Goal: Find specific page/section: Find specific page/section

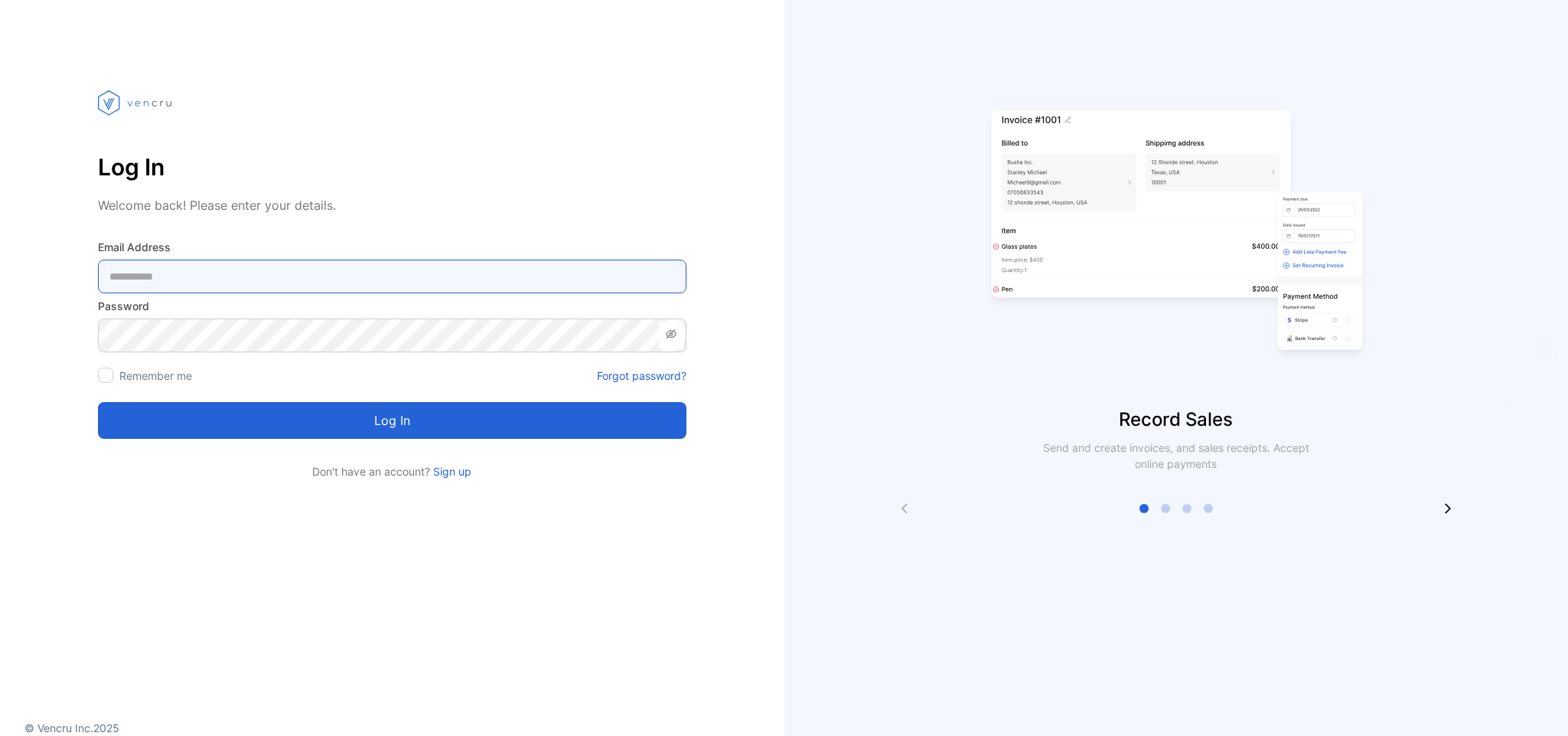
type Address-inputemail "**********"
click at [143, 274] on Address-inputemail "**********" at bounding box center [392, 276] width 588 height 34
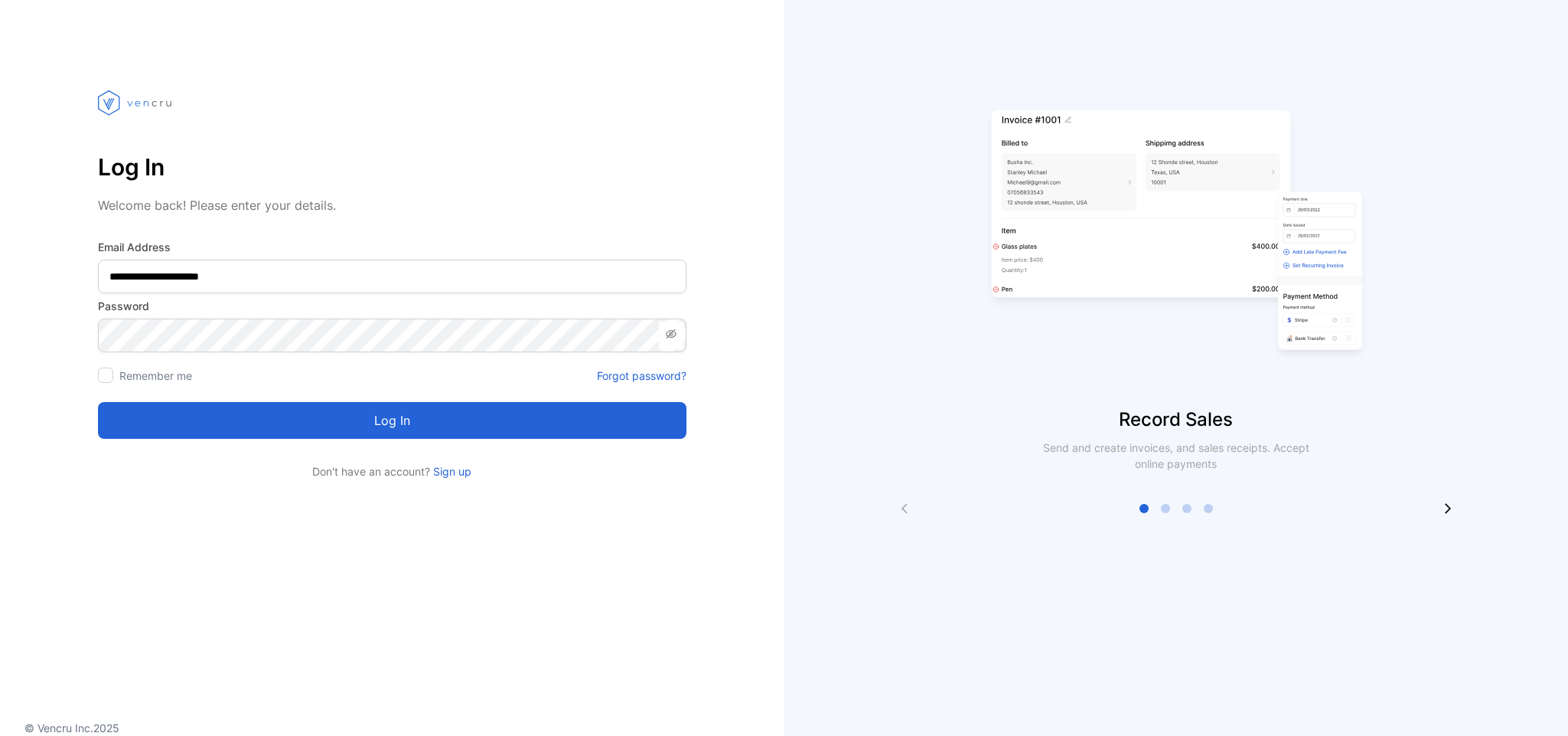
click at [186, 430] on button "Log in" at bounding box center [392, 420] width 588 height 36
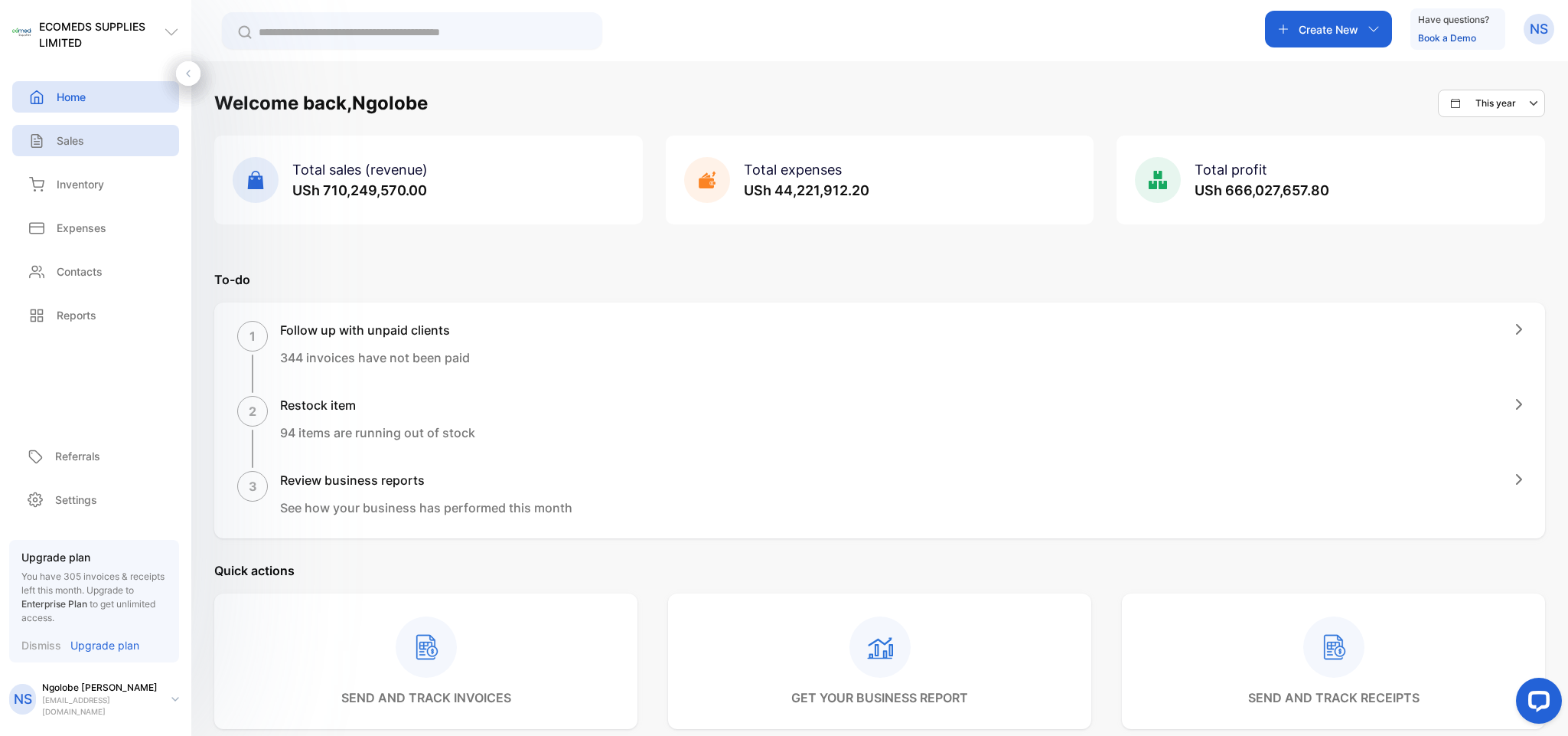
click at [117, 127] on div "Sales" at bounding box center [95, 140] width 167 height 31
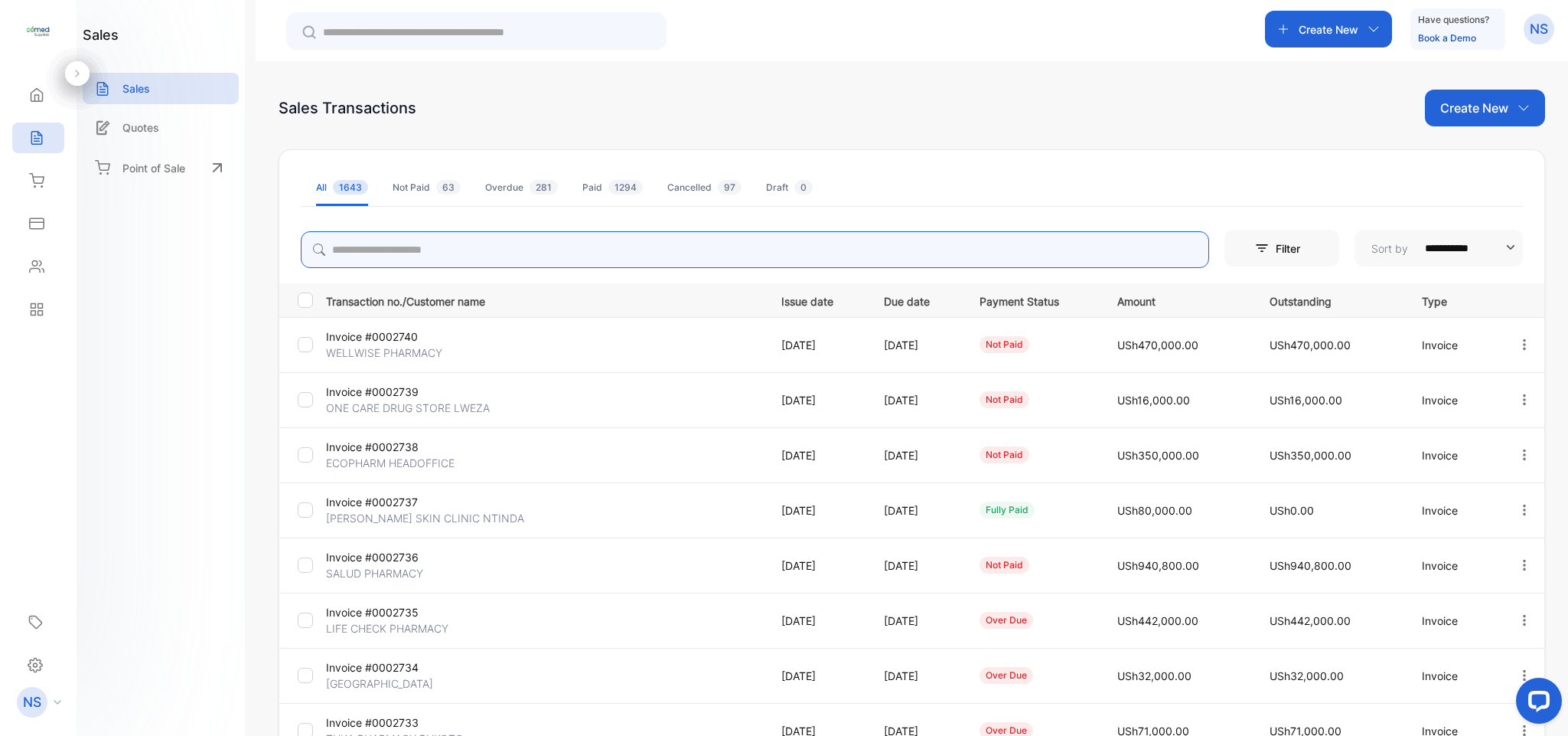
click at [357, 237] on input "search" at bounding box center [755, 249] width 909 height 36
click at [352, 250] on input "search" at bounding box center [755, 249] width 909 height 36
type input "*"
click at [322, 246] on icon at bounding box center [319, 249] width 12 height 12
click at [355, 244] on input "search" at bounding box center [755, 249] width 909 height 36
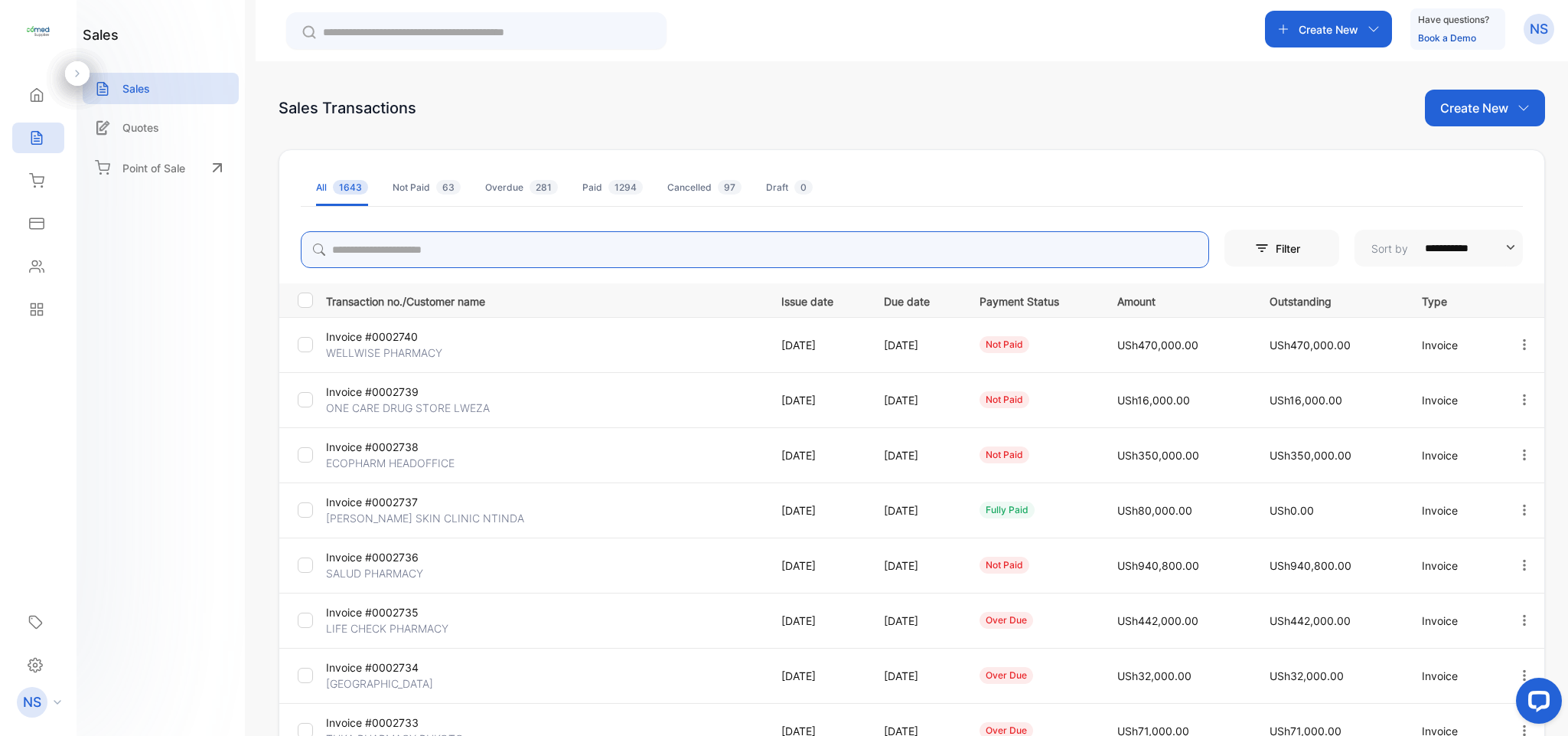
click at [355, 244] on input "search" at bounding box center [755, 249] width 909 height 36
type input "*******"
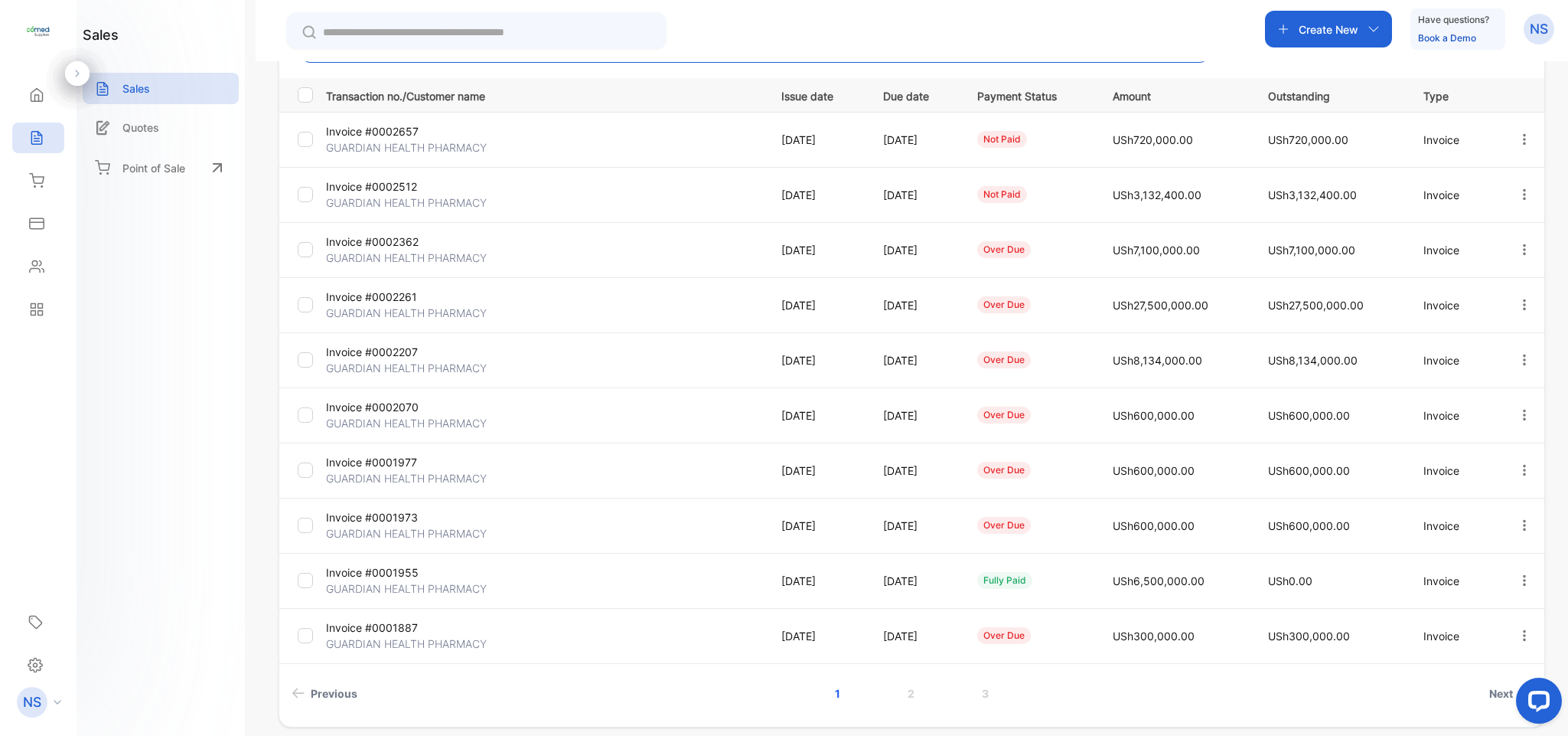
scroll to position [246, 0]
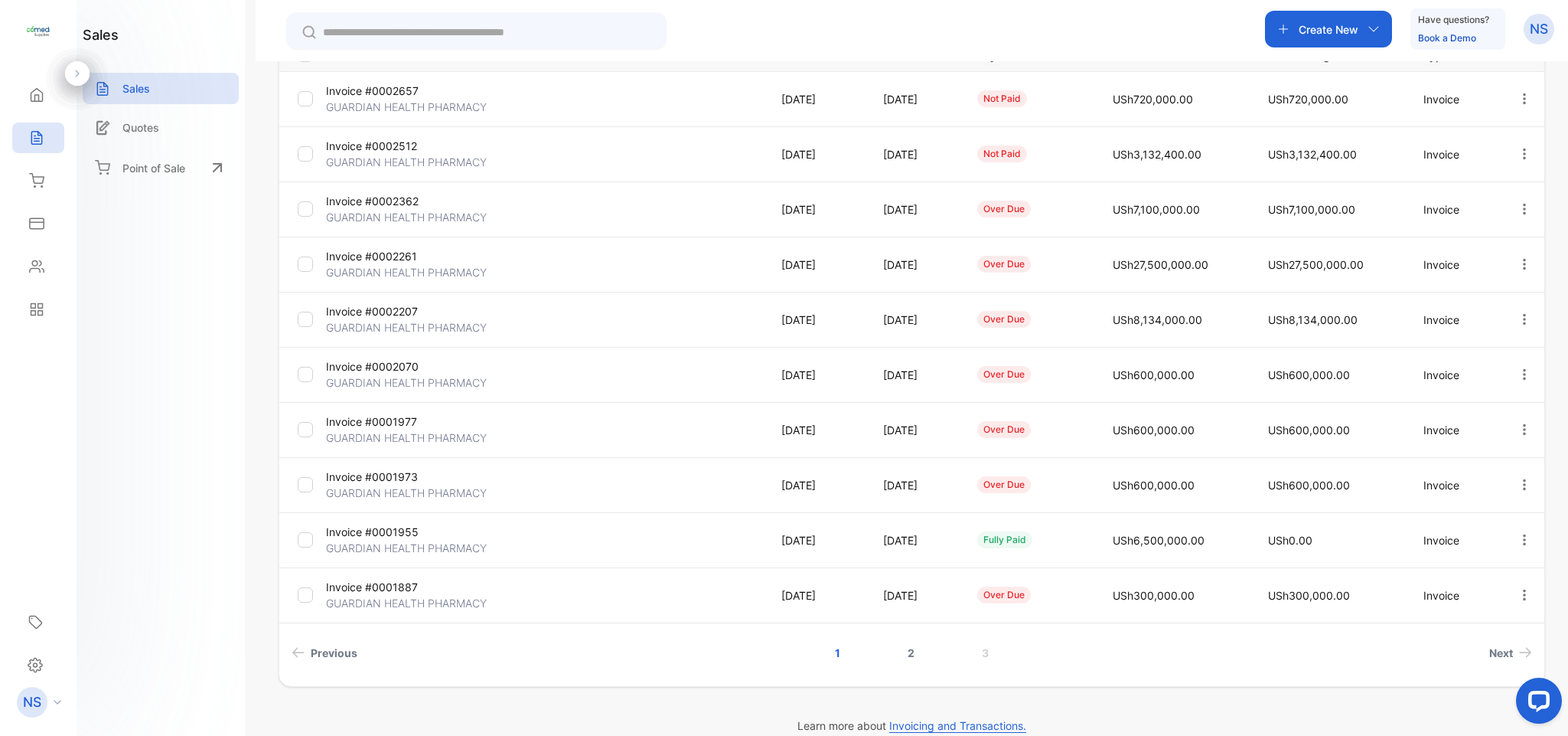
click at [901, 662] on link "2" at bounding box center [911, 653] width 43 height 29
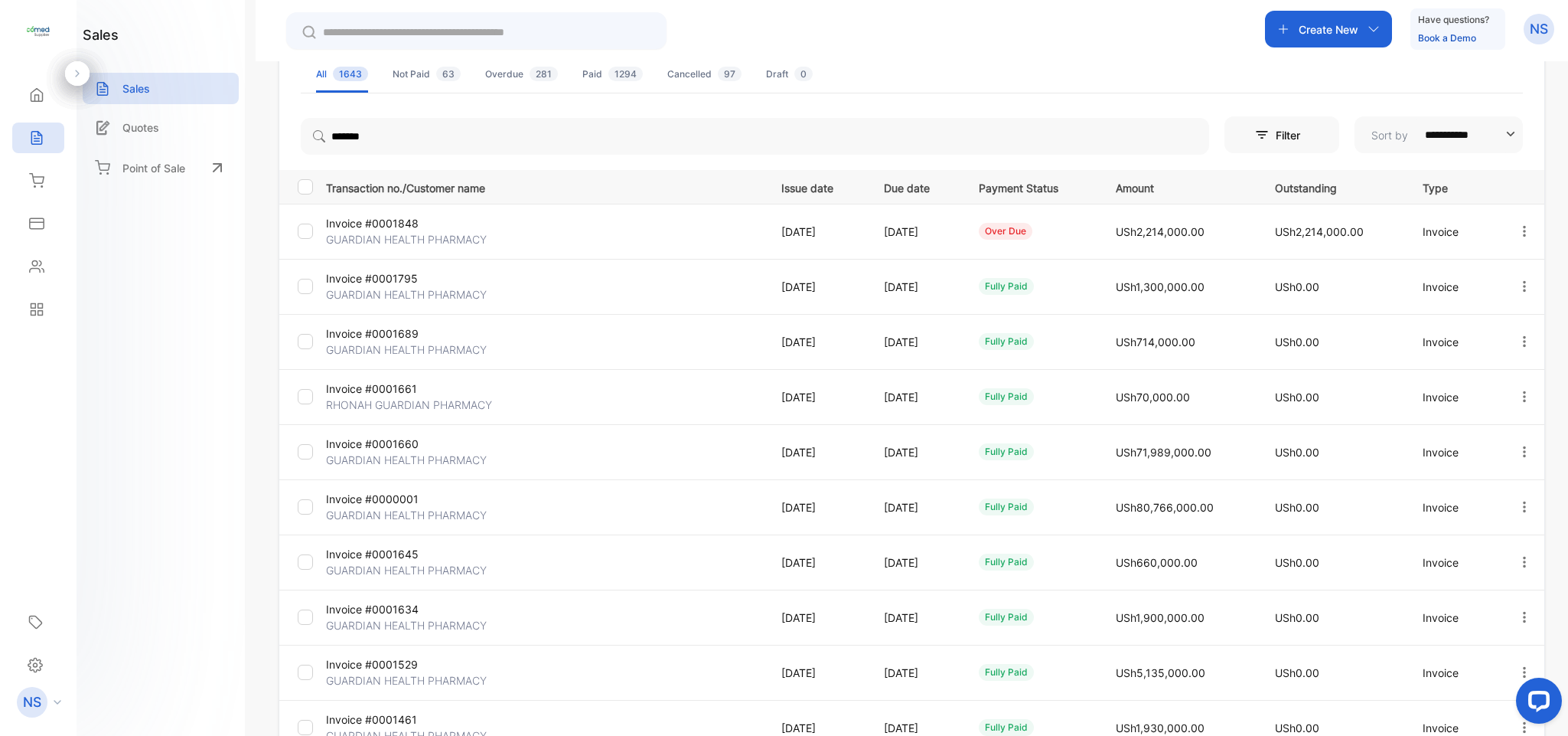
scroll to position [111, 0]
click at [358, 239] on p "GUARDIAN HEALTH PHARMACY" at bounding box center [407, 242] width 161 height 16
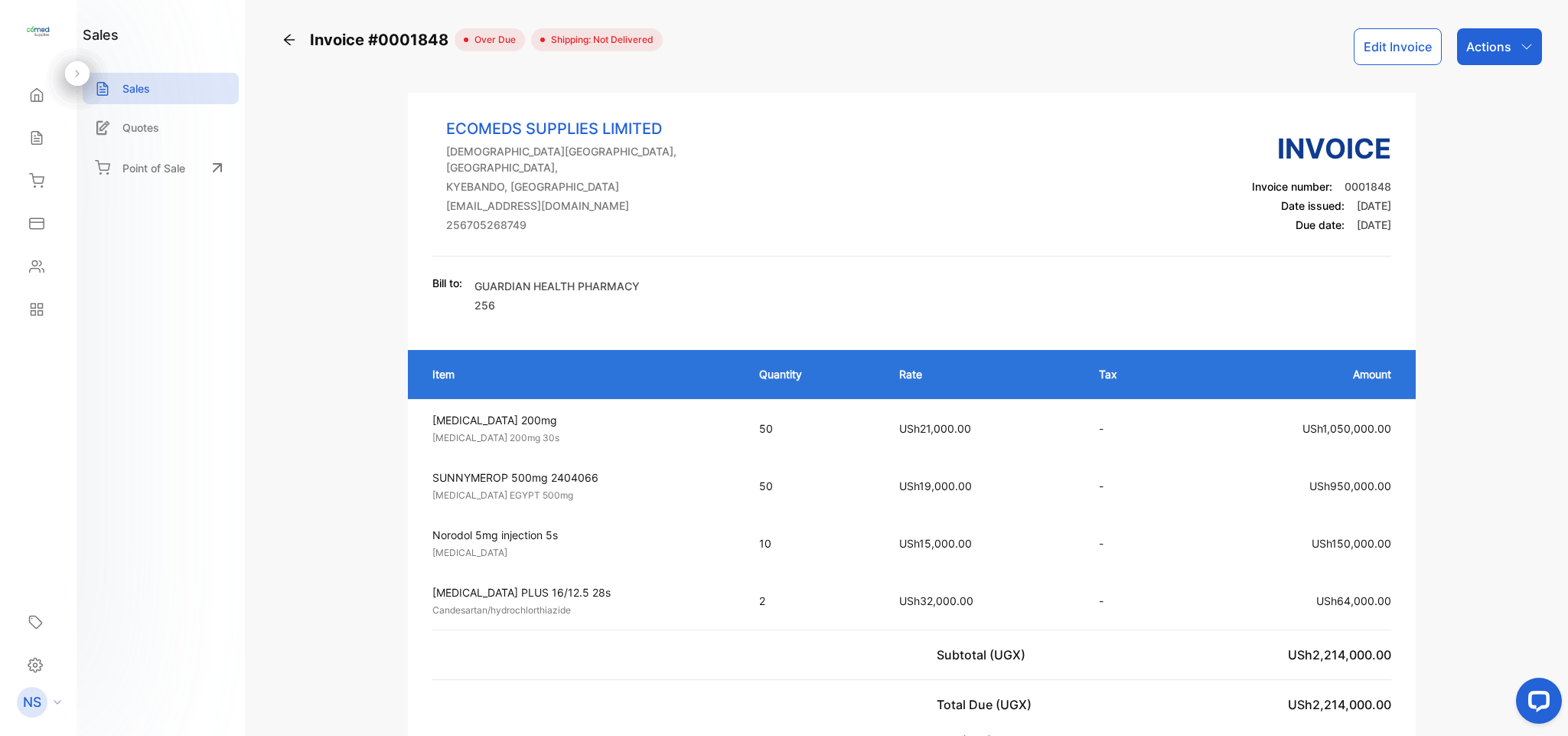
click at [288, 37] on icon at bounding box center [290, 40] width 16 height 16
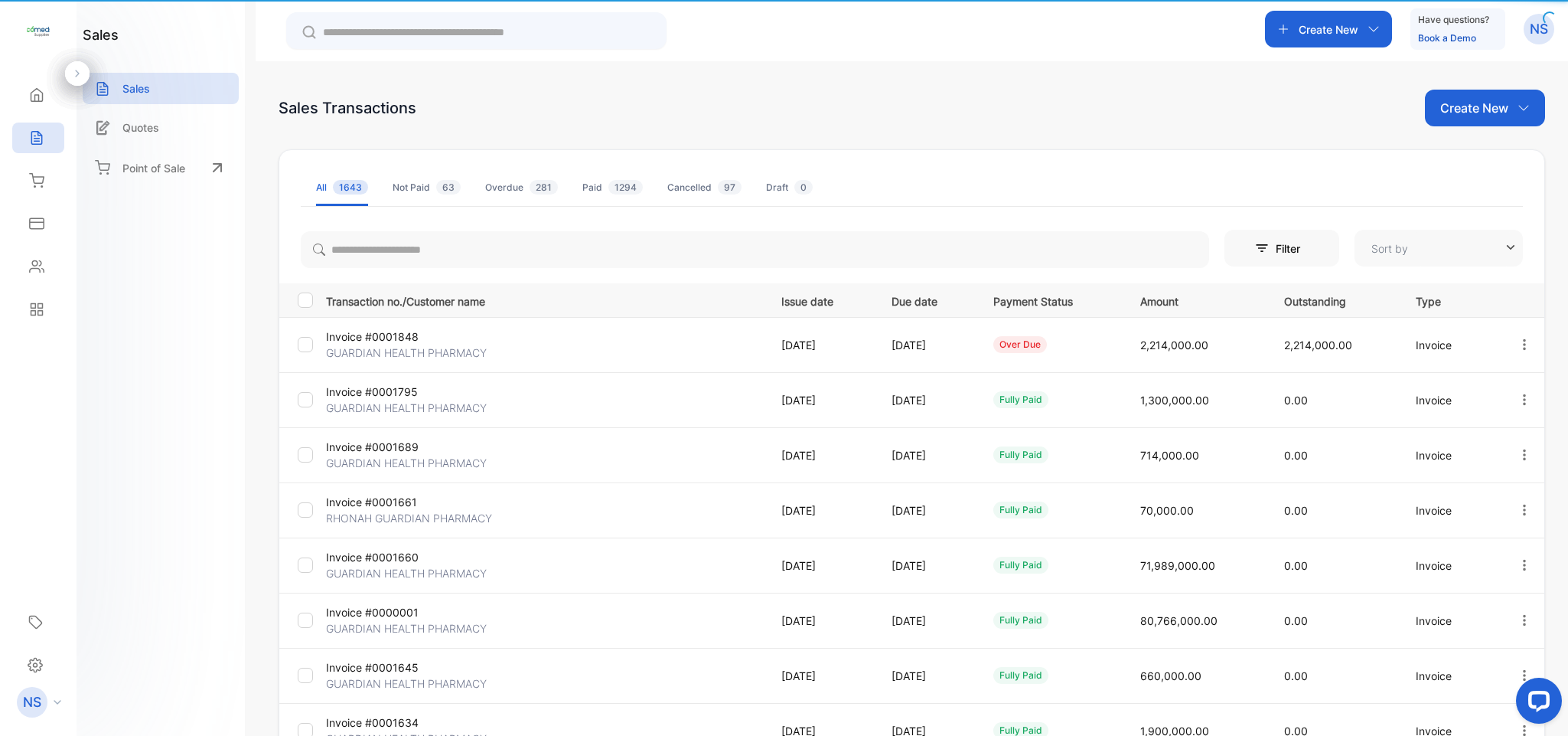
type input "**********"
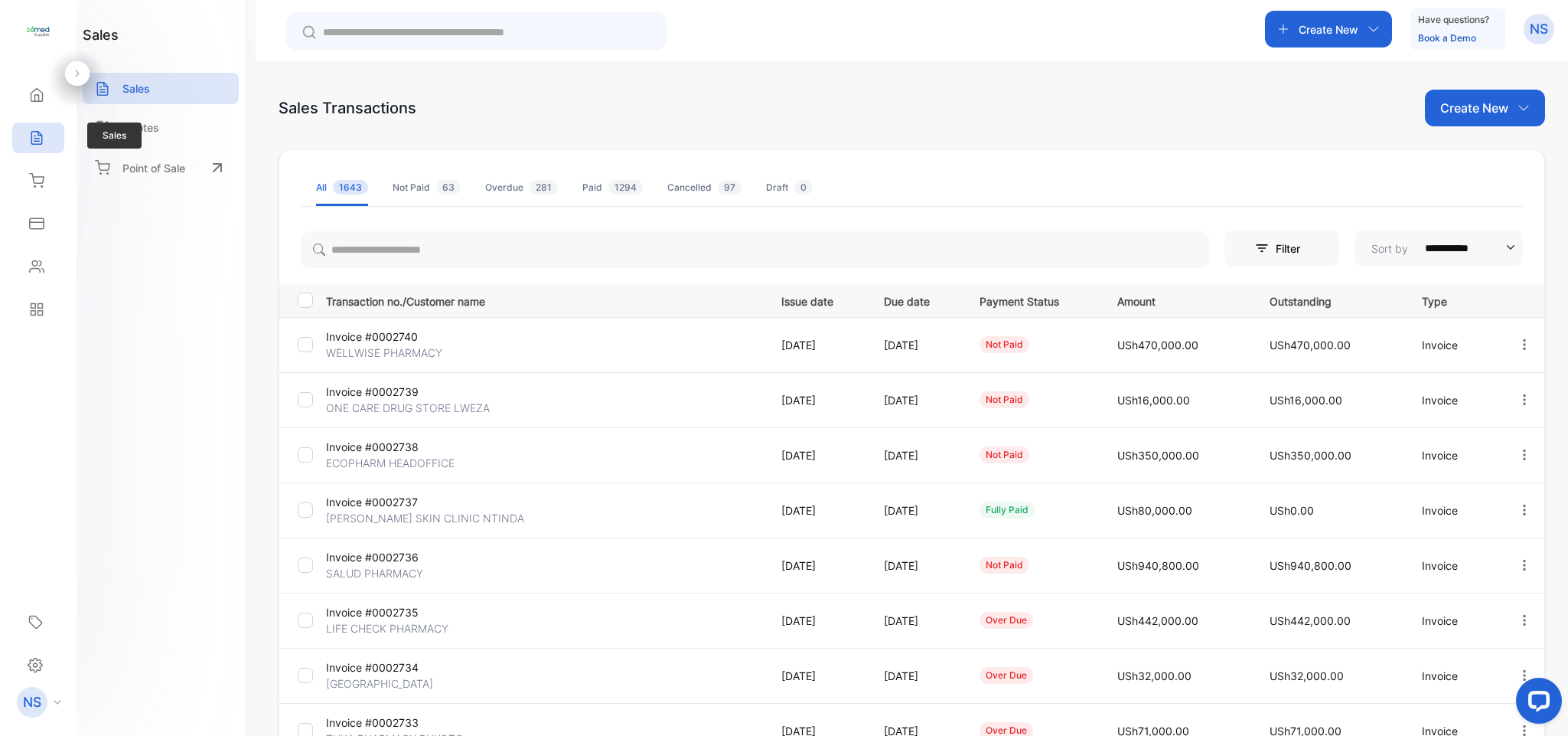
click at [43, 138] on icon at bounding box center [37, 138] width 16 height 16
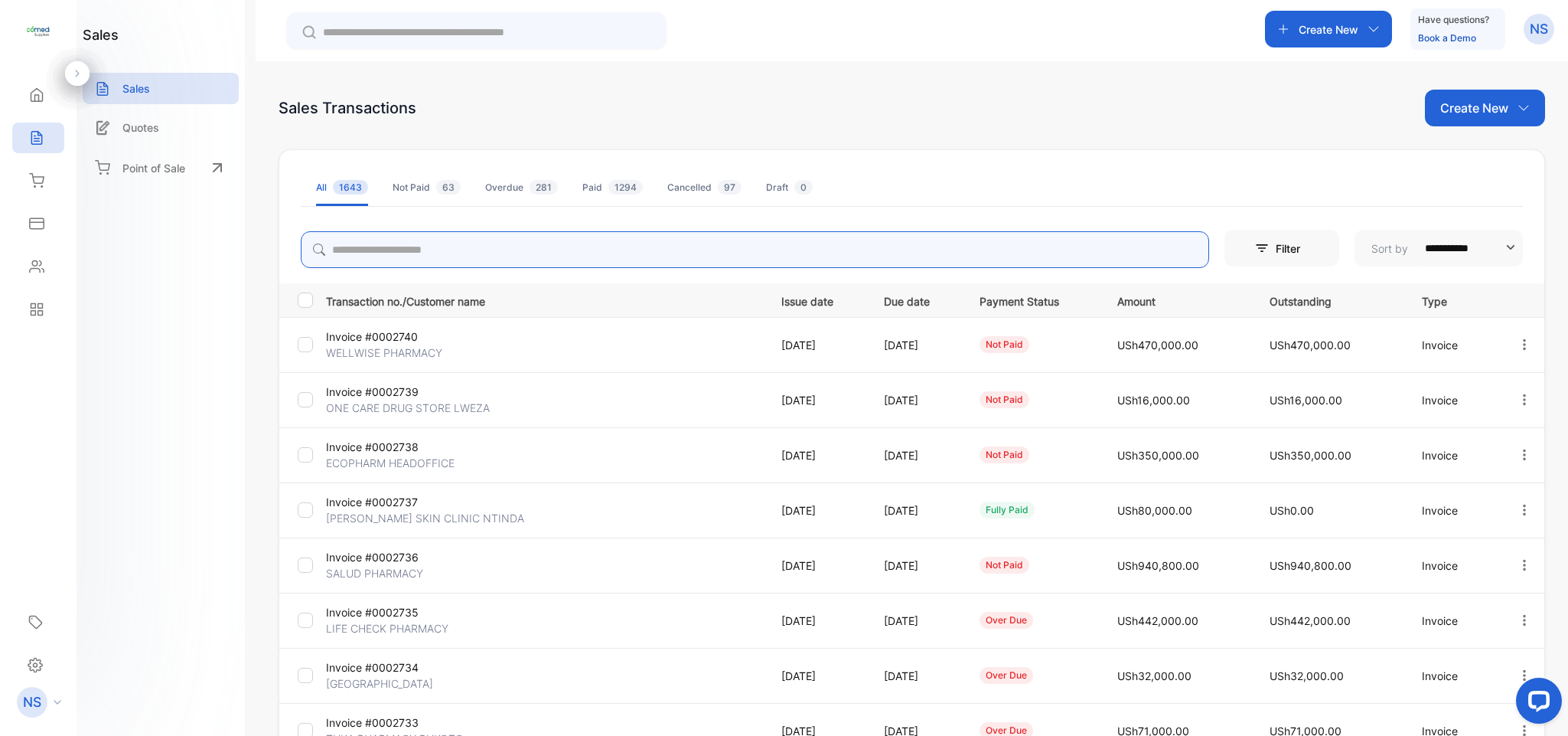
click at [395, 244] on input "search" at bounding box center [755, 249] width 909 height 36
click at [411, 249] on input "search" at bounding box center [755, 249] width 909 height 36
type input "*"
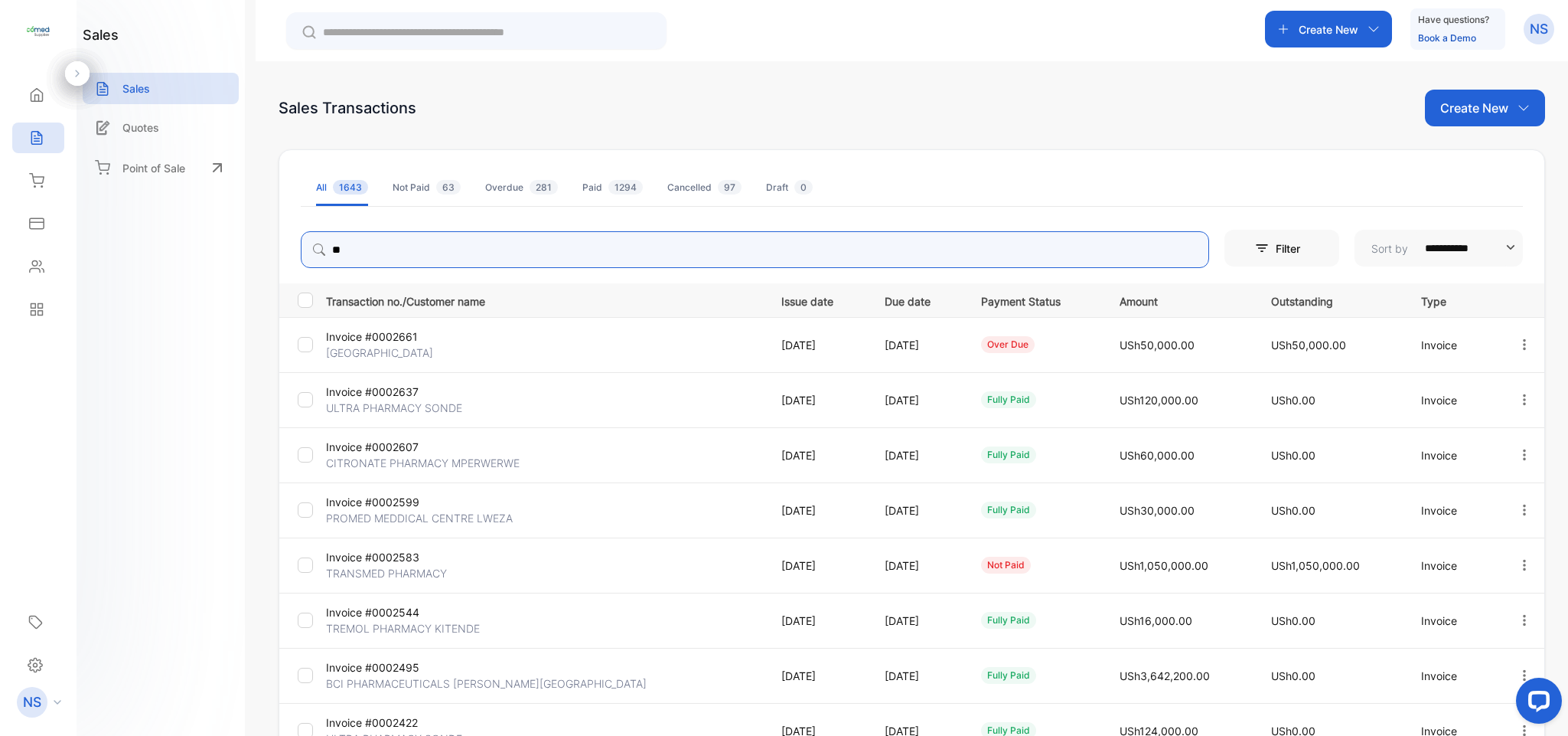
type input "*"
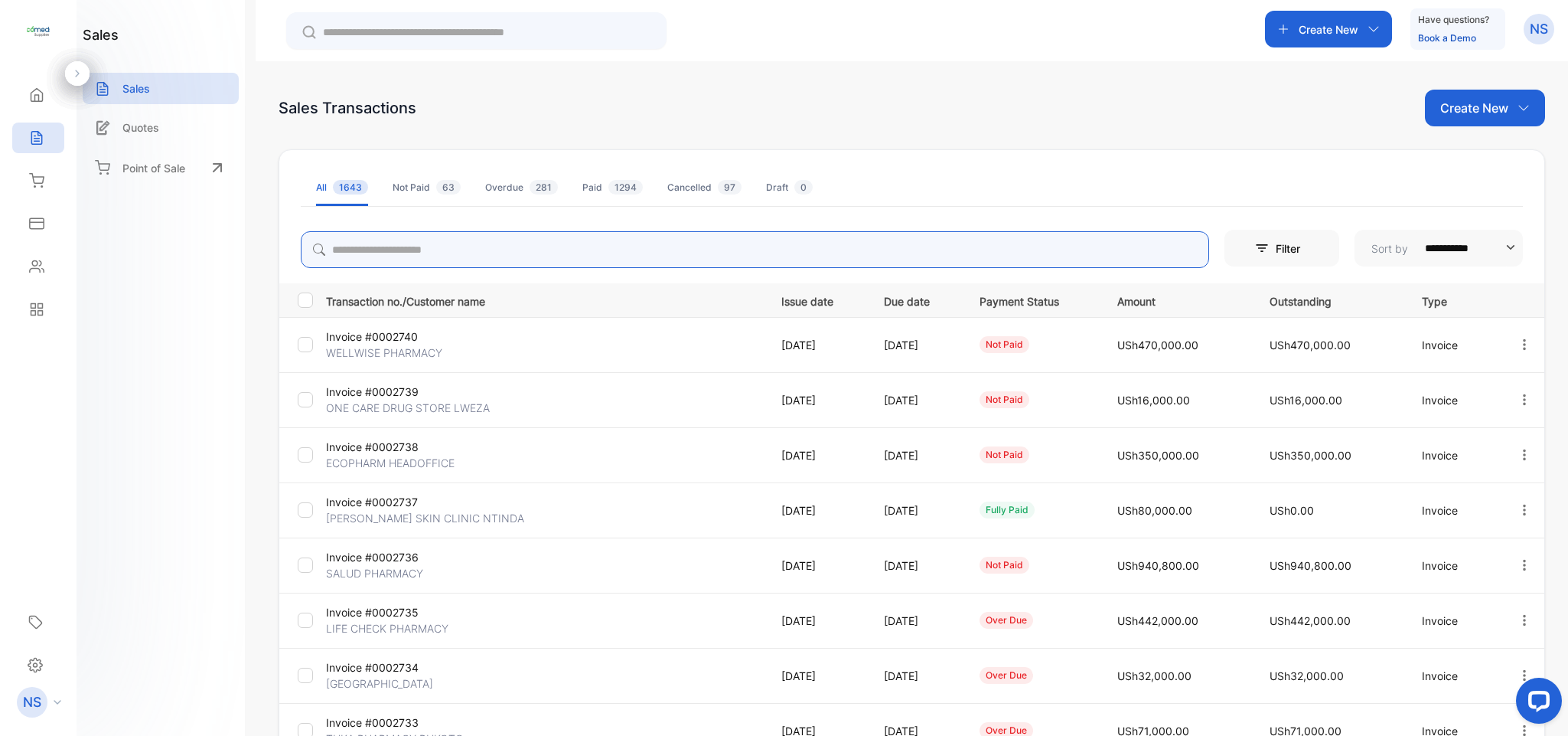
click at [411, 249] on input "search" at bounding box center [755, 249] width 909 height 36
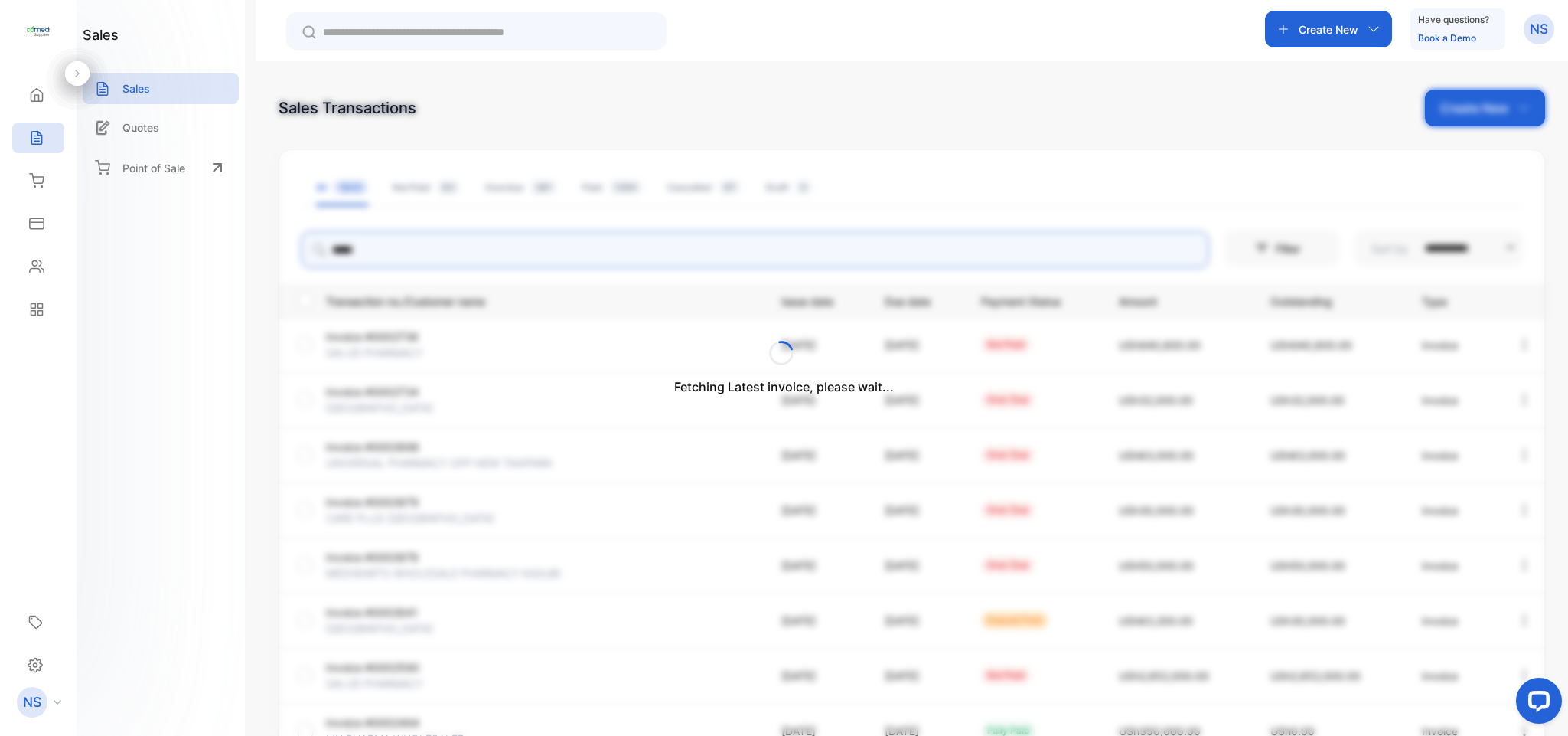
type input "*****"
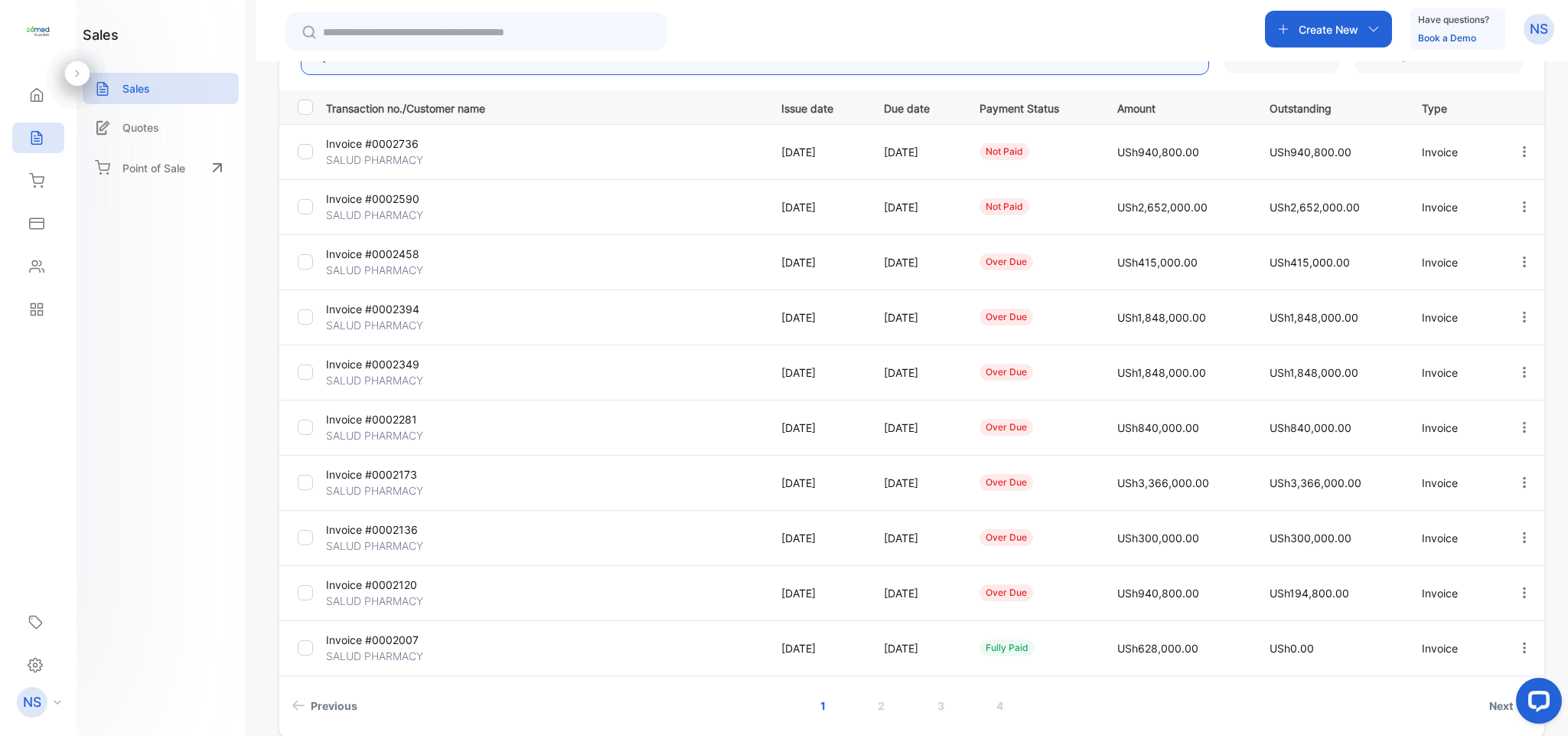
scroll to position [212, 0]
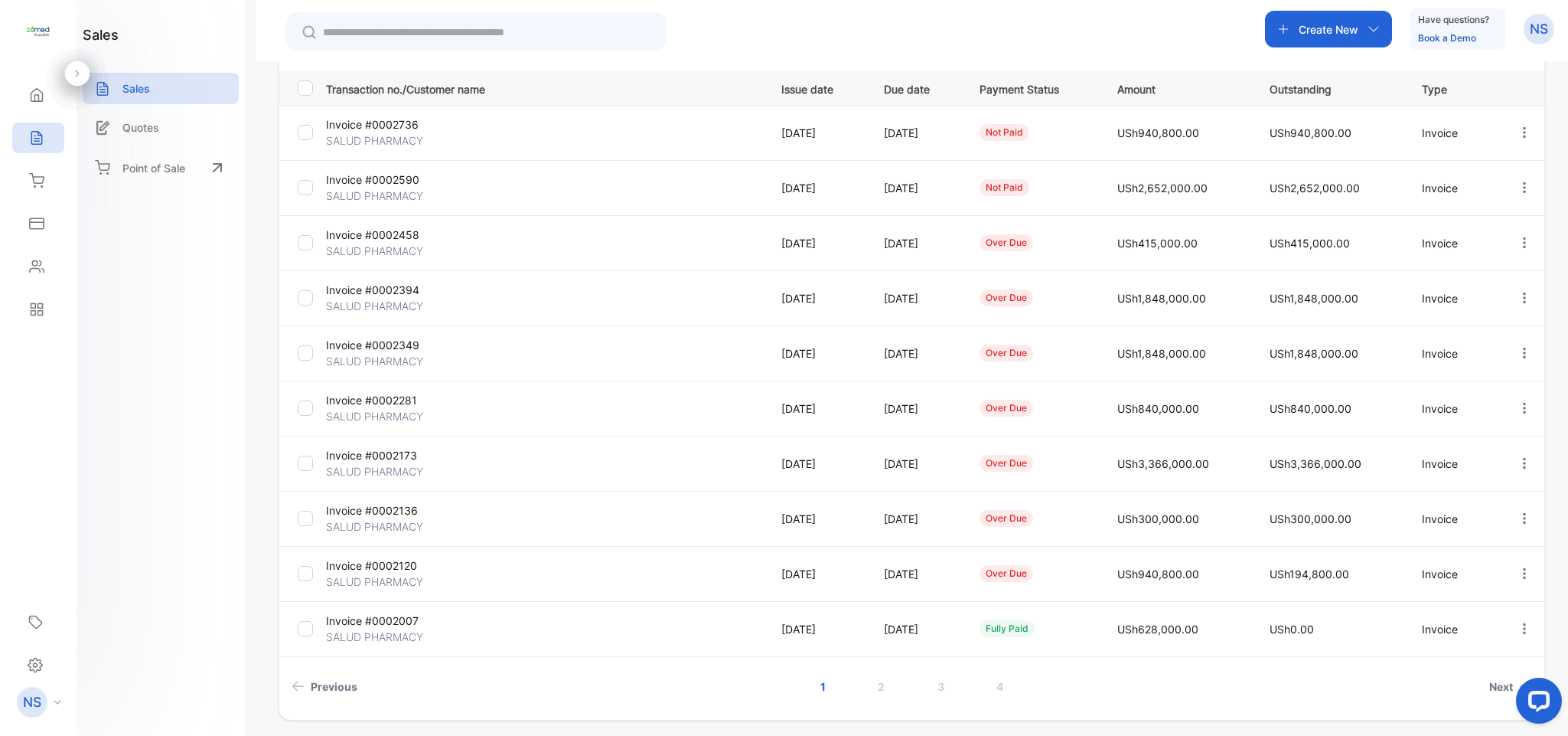
click at [395, 461] on p "Invoice #0002173" at bounding box center [399, 455] width 145 height 16
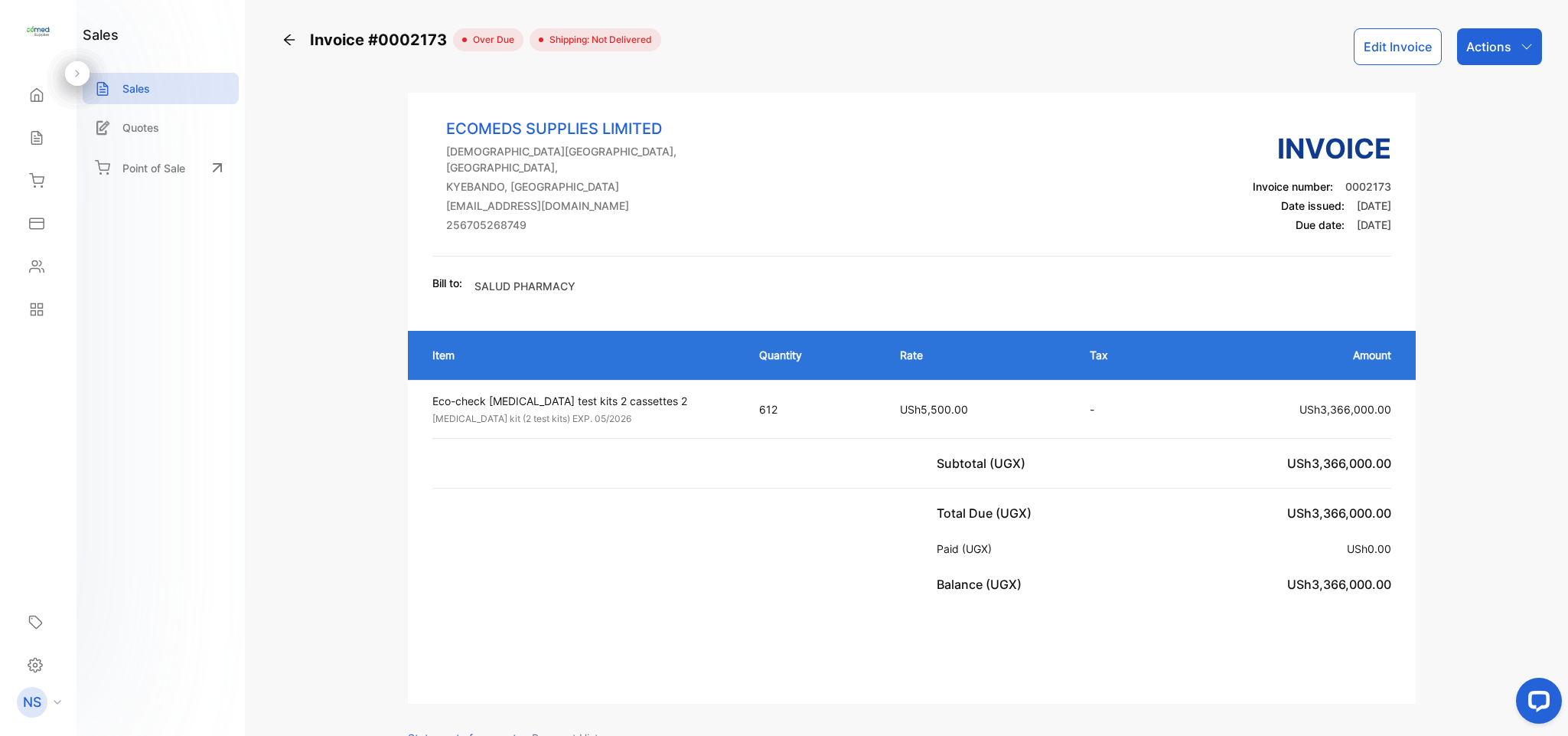
click at [289, 40] on icon at bounding box center [289, 40] width 10 height 10
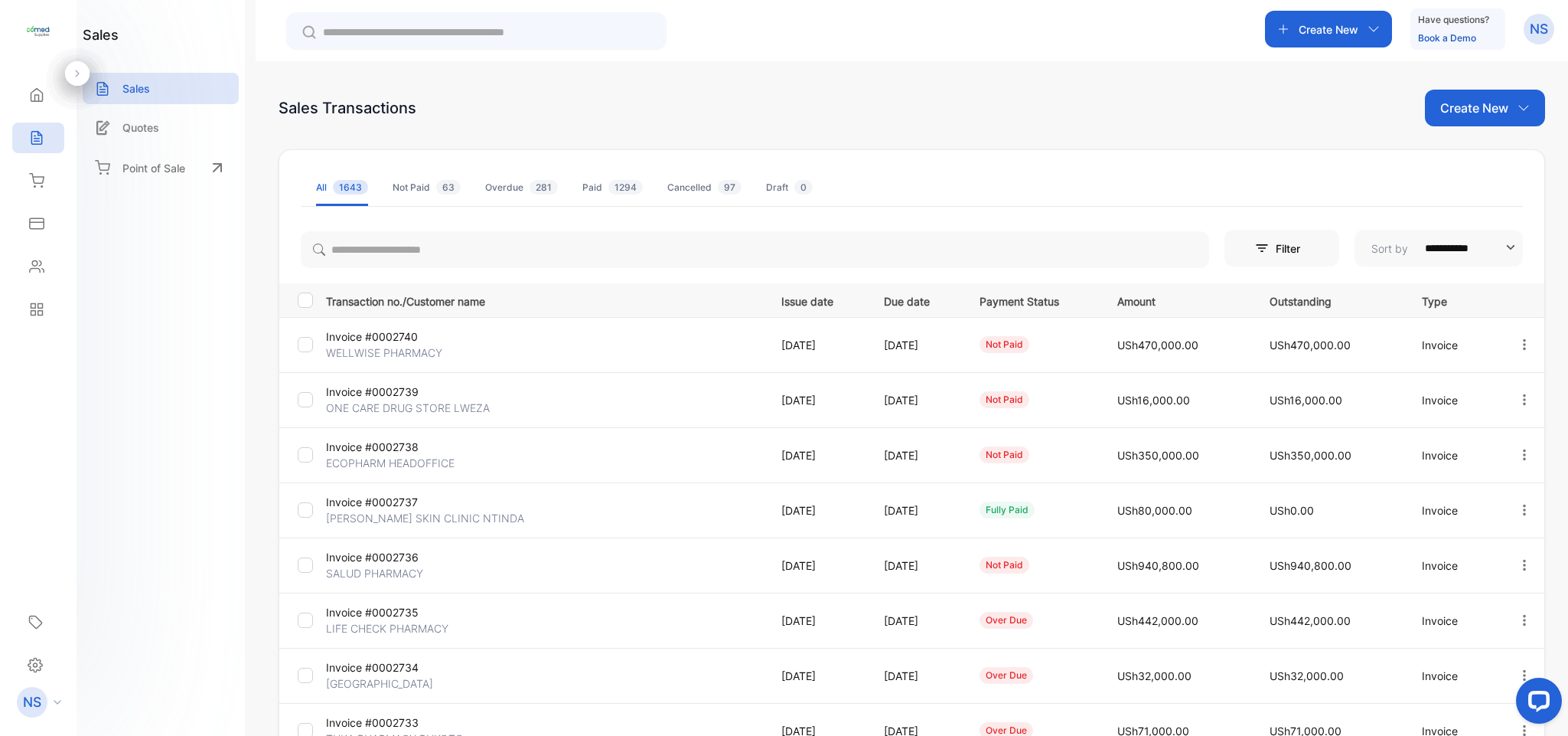
click at [328, 343] on p "Invoice #0002740" at bounding box center [399, 336] width 145 height 16
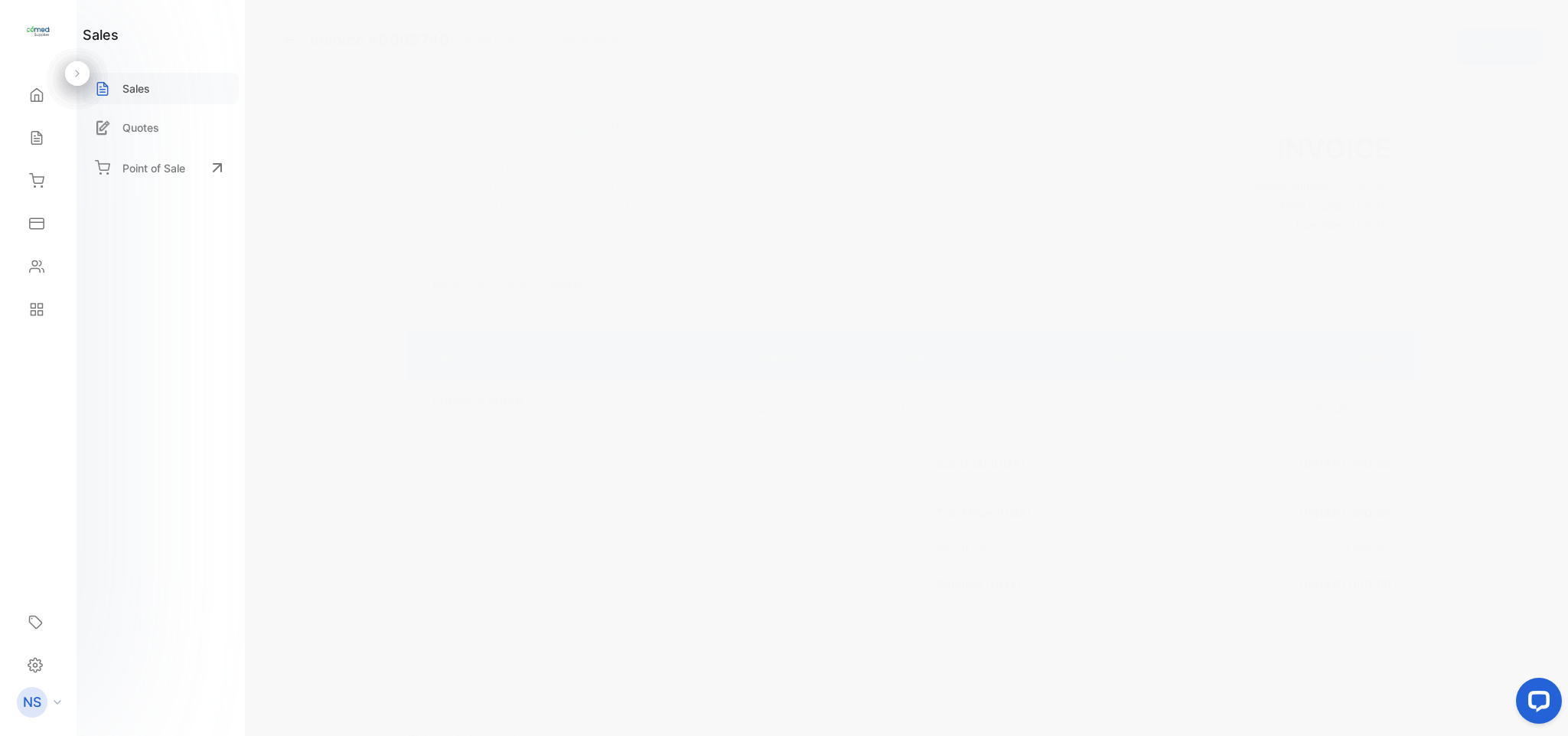
click at [150, 88] on div "Sales" at bounding box center [161, 88] width 156 height 31
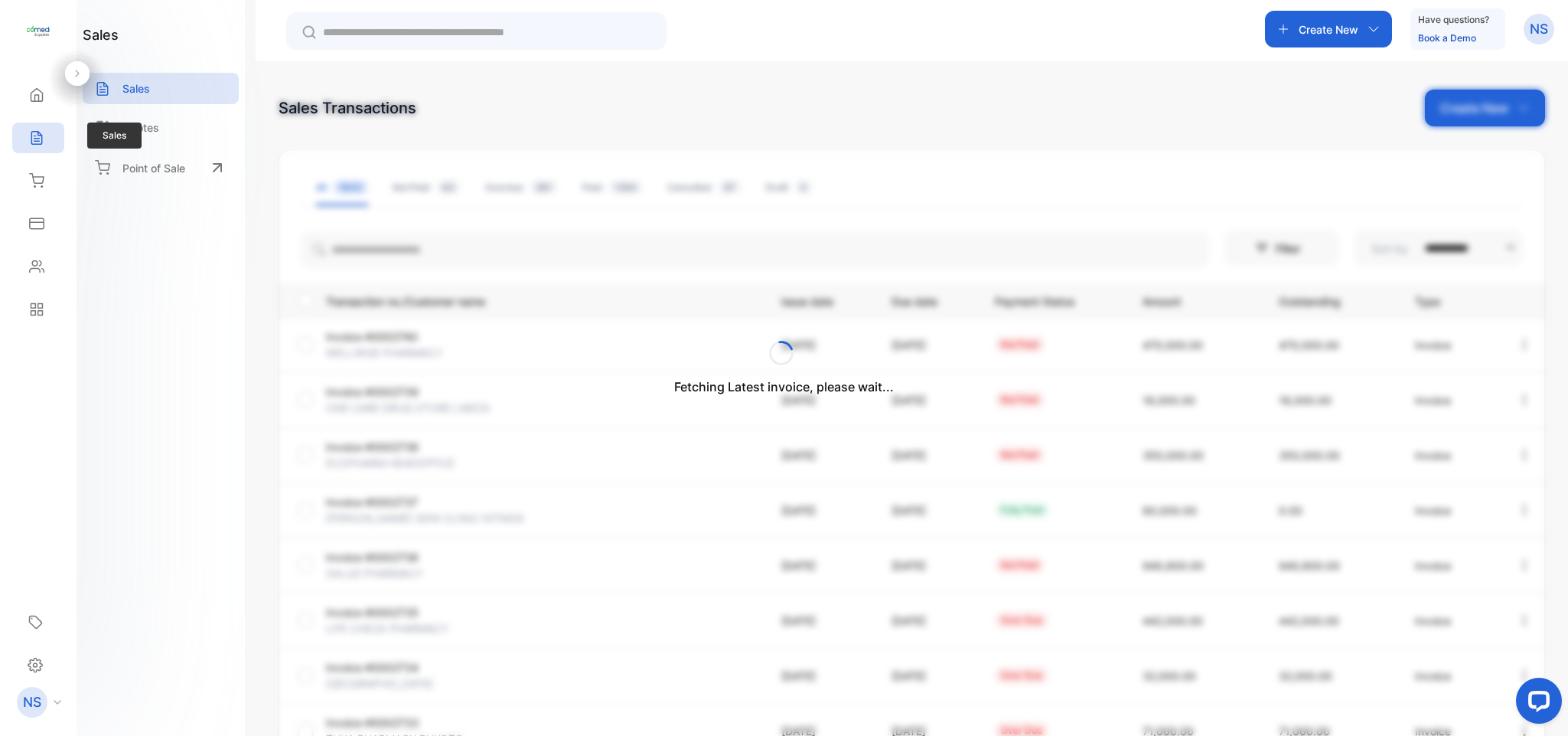
click at [54, 139] on div "Sales" at bounding box center [38, 138] width 52 height 30
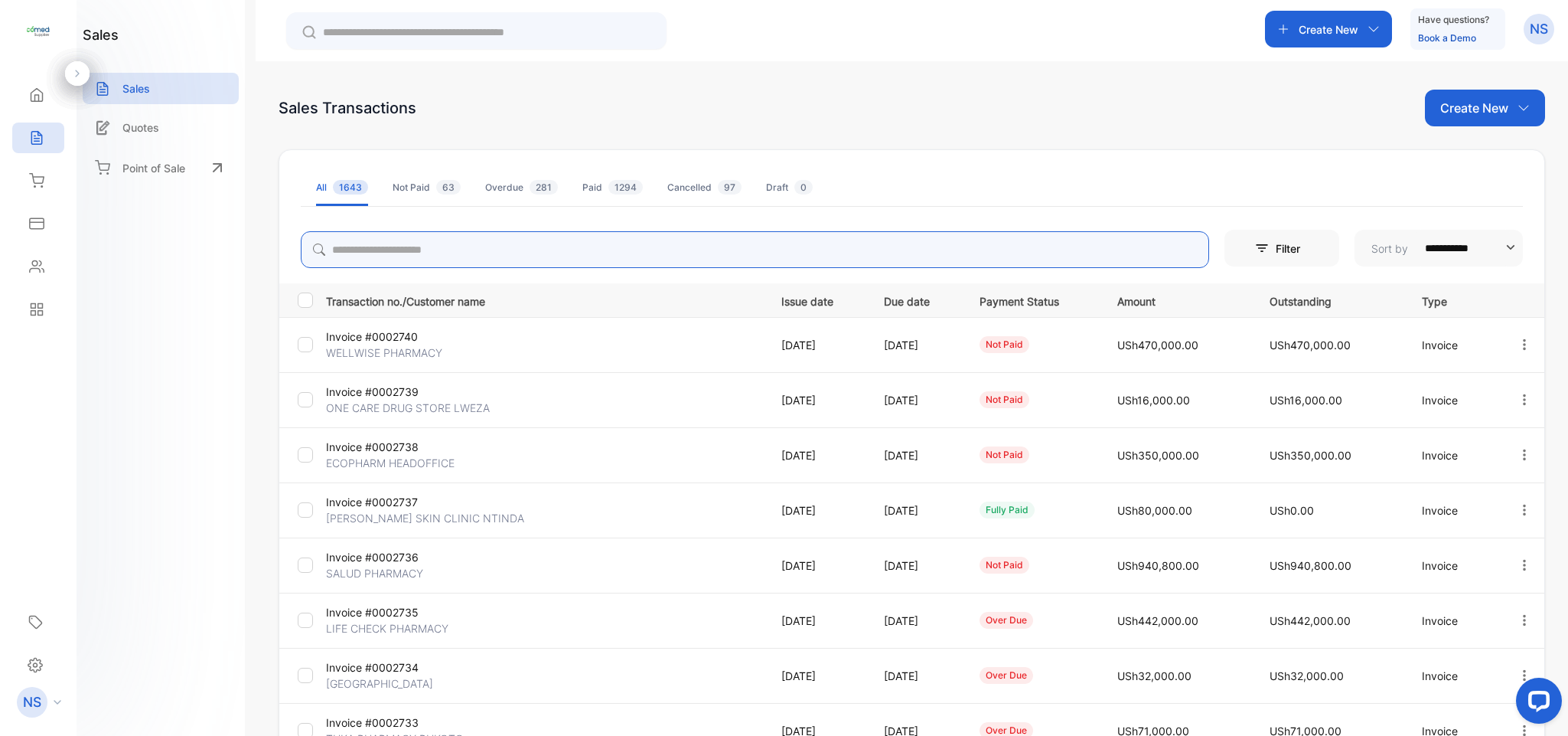
click at [544, 242] on input "search" at bounding box center [755, 249] width 909 height 36
type input "*"
click at [489, 243] on input "search" at bounding box center [755, 249] width 909 height 36
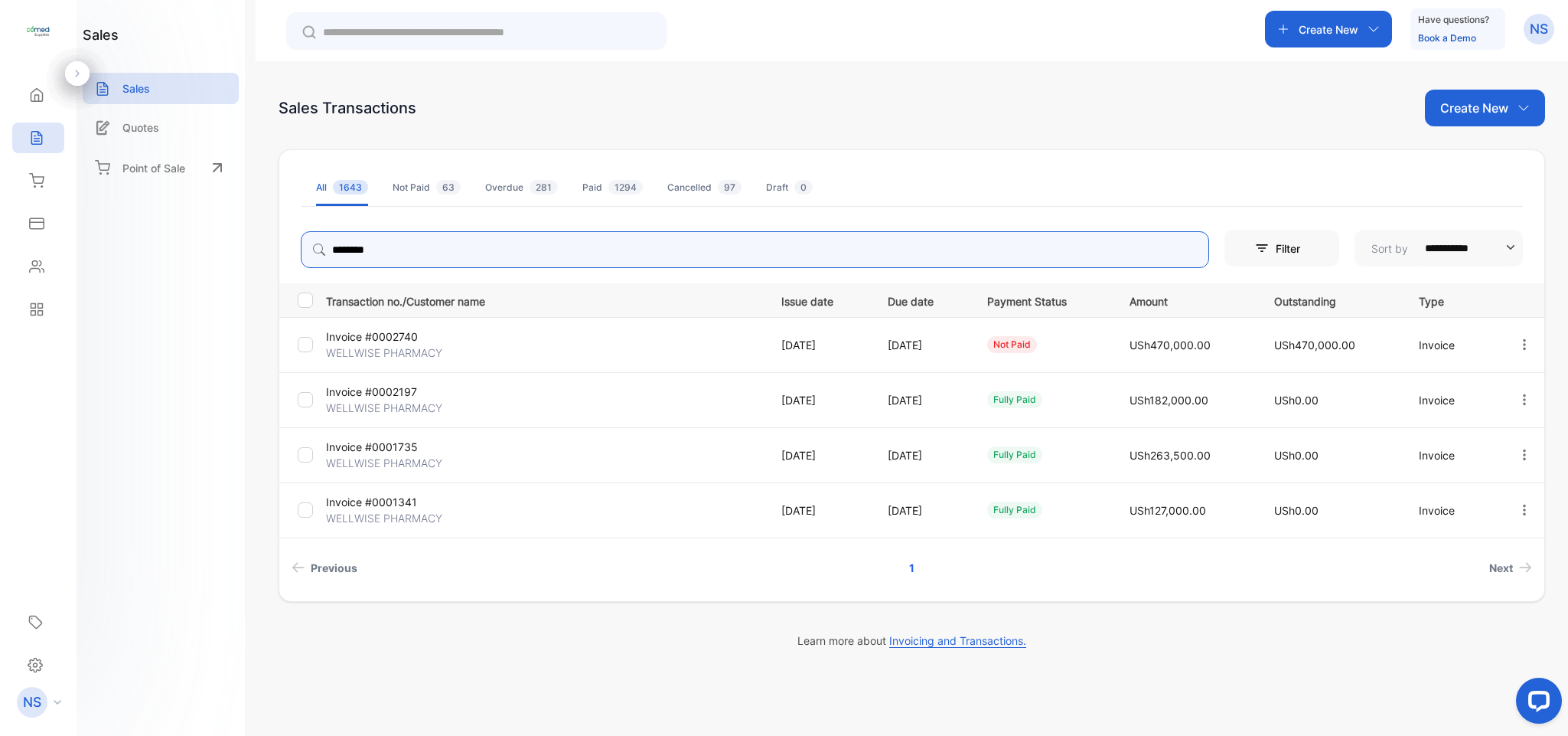
type input "********"
